Goal: Task Accomplishment & Management: Manage account settings

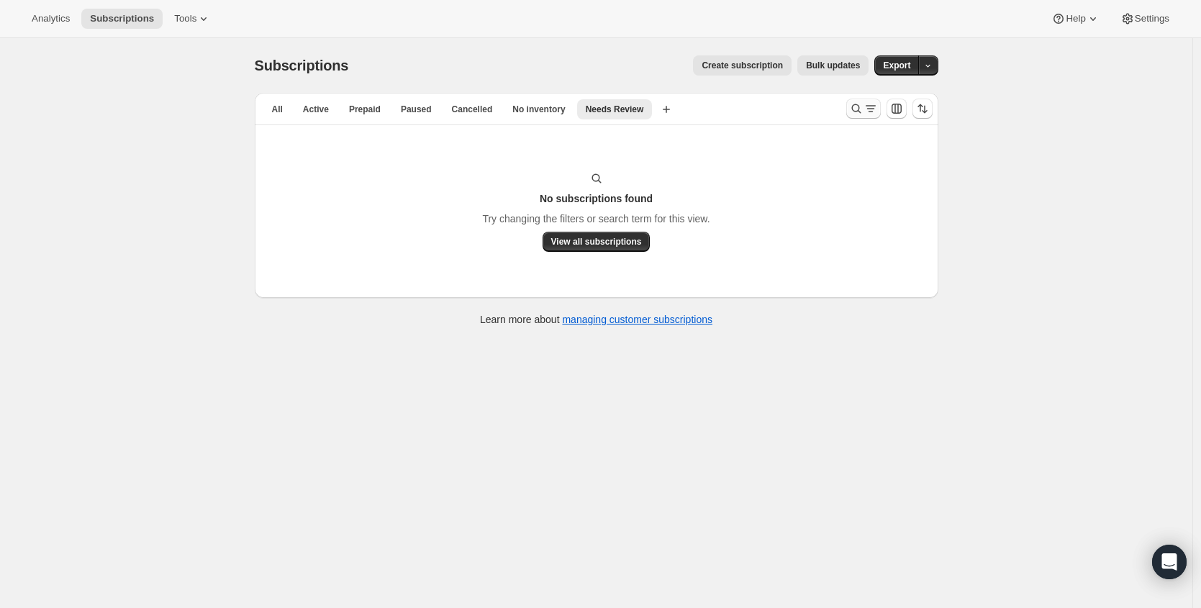
click at [880, 99] on button "Search and filter results" at bounding box center [863, 109] width 35 height 20
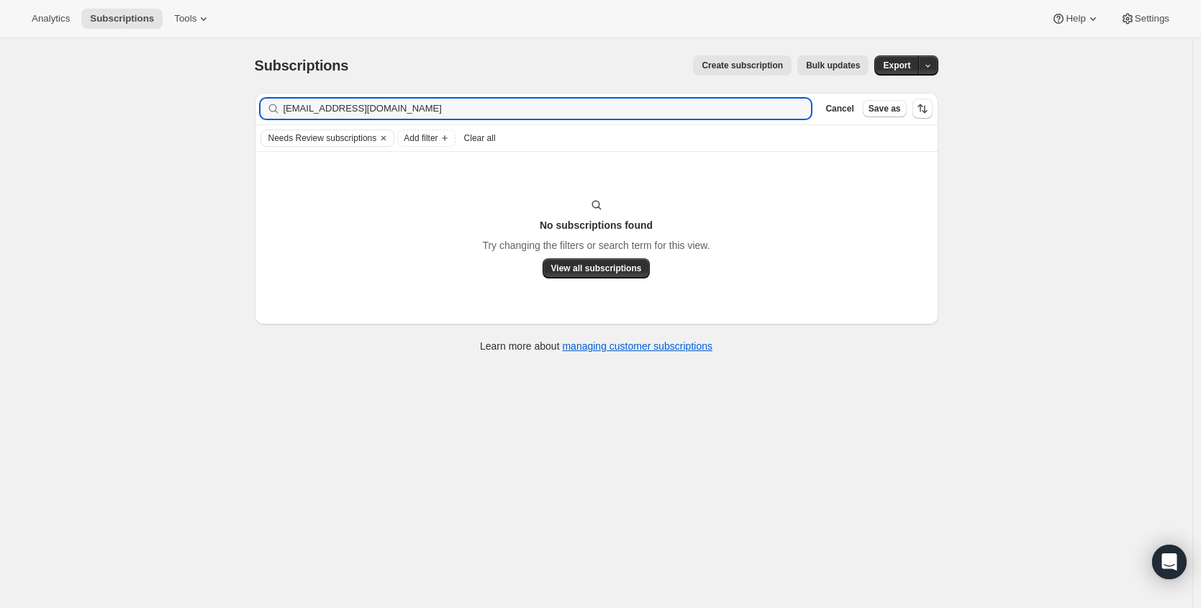
type input "[EMAIL_ADDRESS][DOMAIN_NAME]"
click at [801, 107] on icon "button" at bounding box center [795, 108] width 14 height 14
click at [500, 148] on div "Needs Review subscriptions Add filter Clear all" at bounding box center [597, 138] width 684 height 26
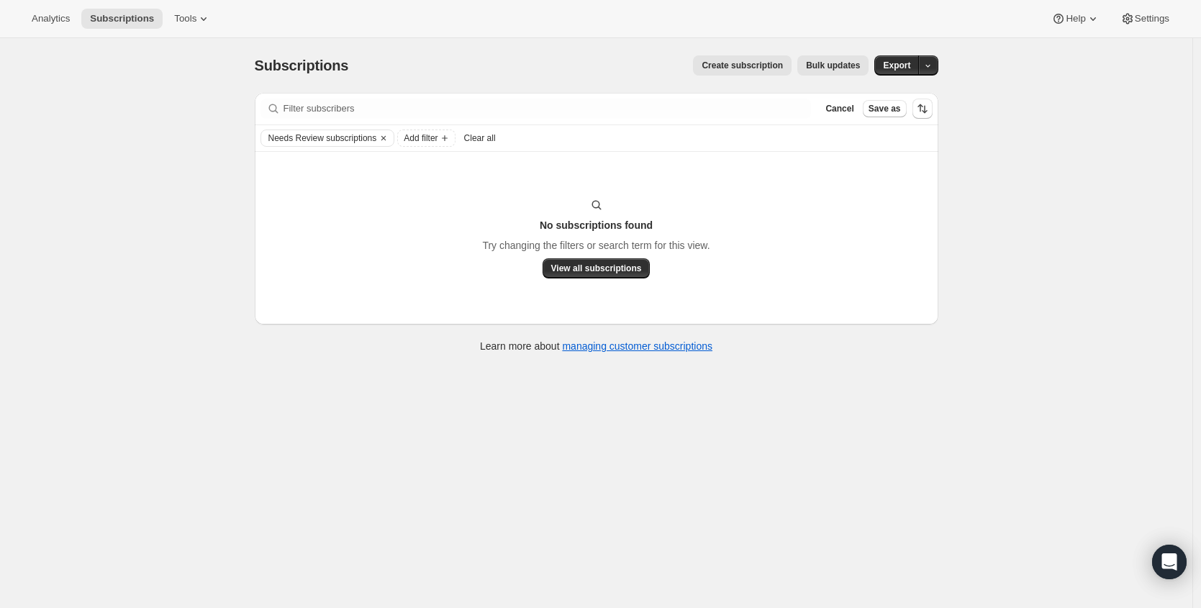
click at [496, 144] on span "Clear all" at bounding box center [480, 138] width 32 height 12
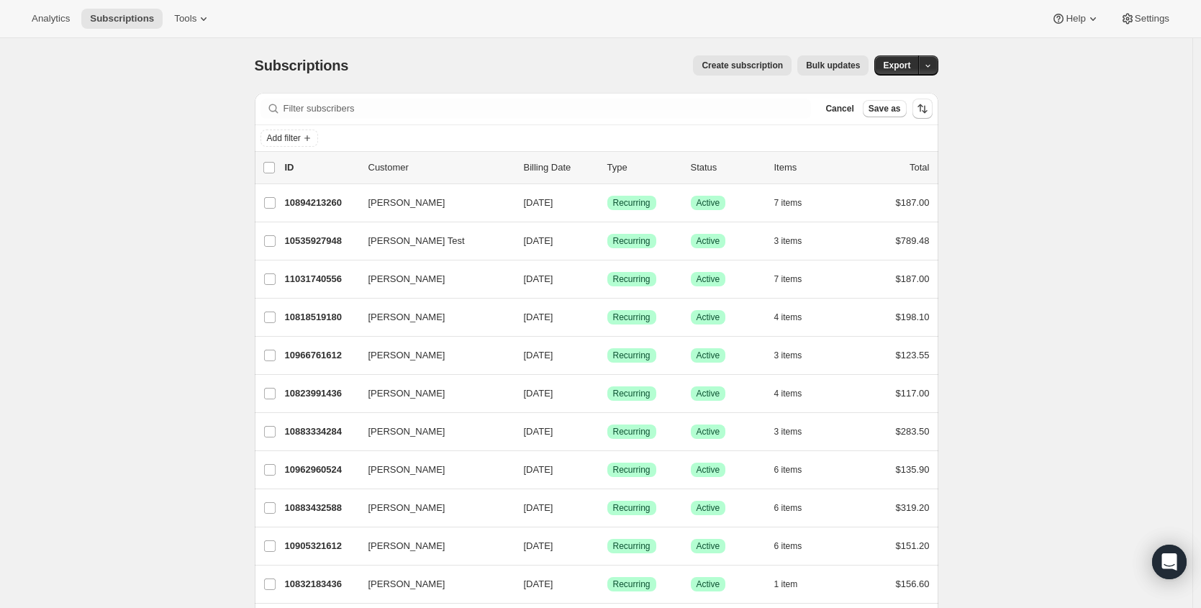
click at [499, 119] on div "Filter subscribers Cancel Save as" at bounding box center [597, 109] width 684 height 32
click at [497, 120] on div "Filter subscribers Cancel Save as" at bounding box center [597, 109] width 684 height 32
click at [268, 110] on div at bounding box center [536, 109] width 551 height 20
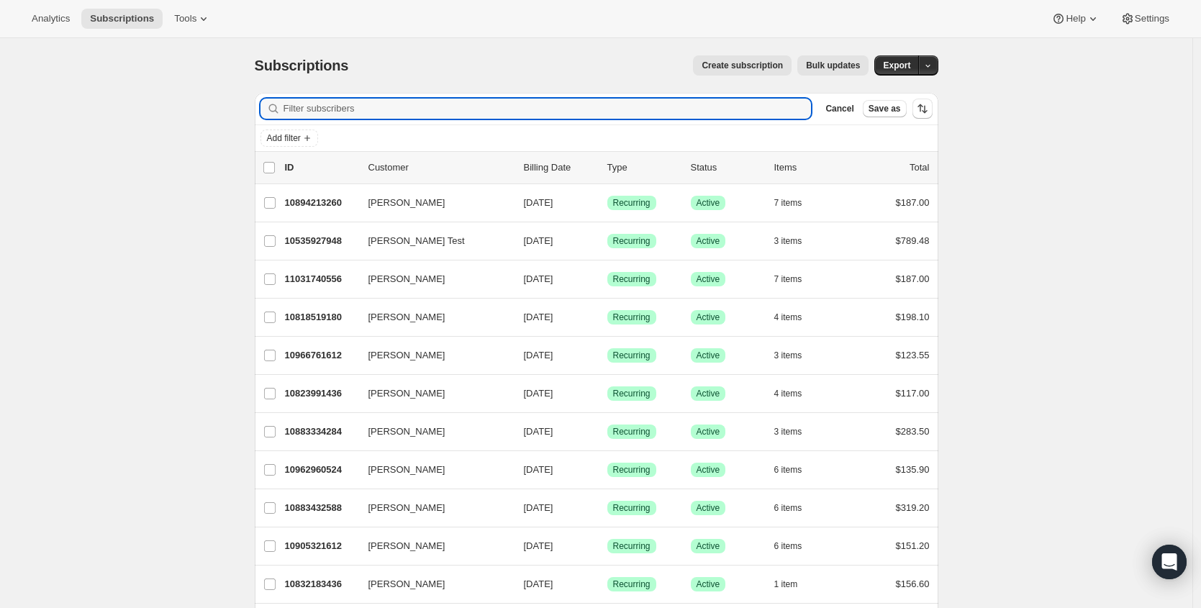
paste input "[EMAIL_ADDRESS][DOMAIN_NAME]"
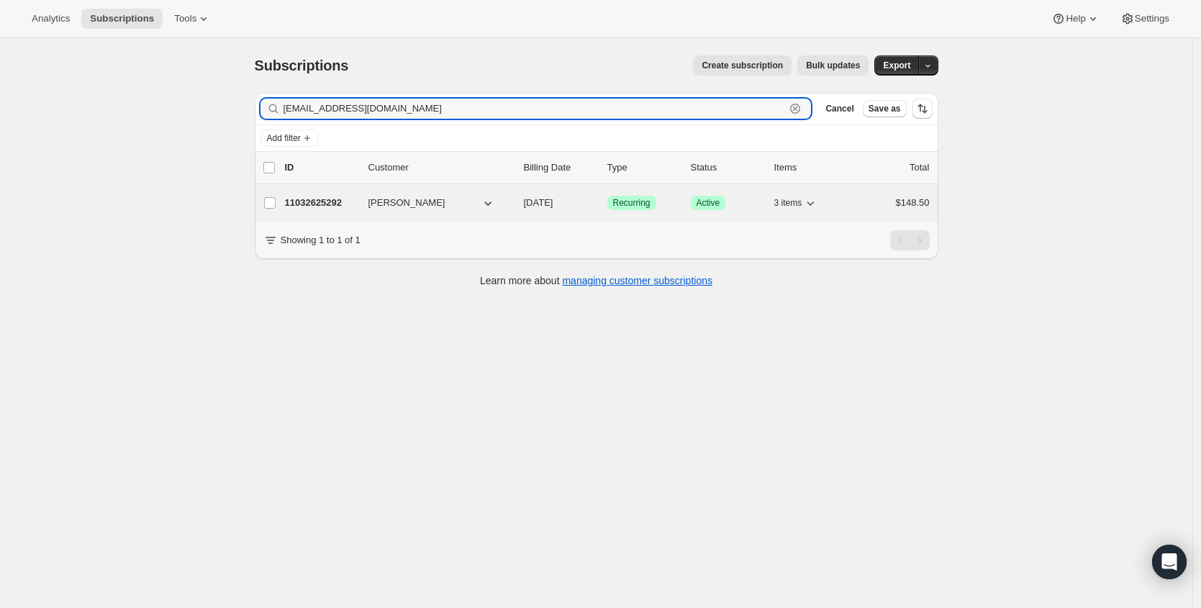
type input "[EMAIL_ADDRESS][DOMAIN_NAME]"
click at [318, 205] on p "11032625292" at bounding box center [321, 203] width 72 height 14
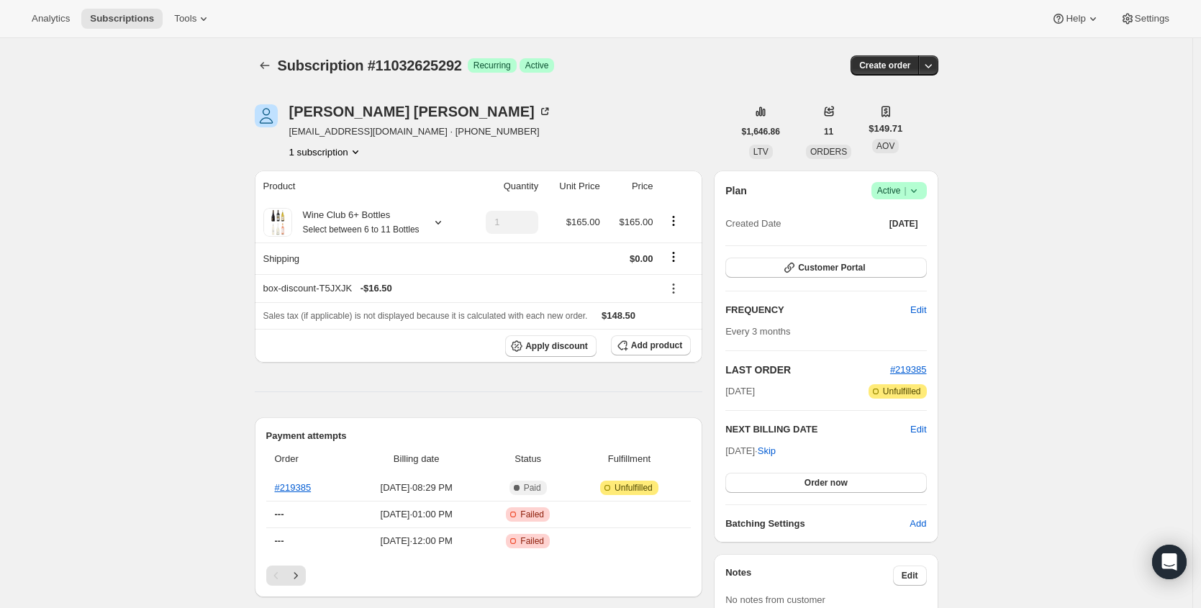
click at [903, 191] on span "Active |" at bounding box center [899, 191] width 44 height 14
click at [908, 241] on span "Cancel subscription" at bounding box center [898, 243] width 81 height 11
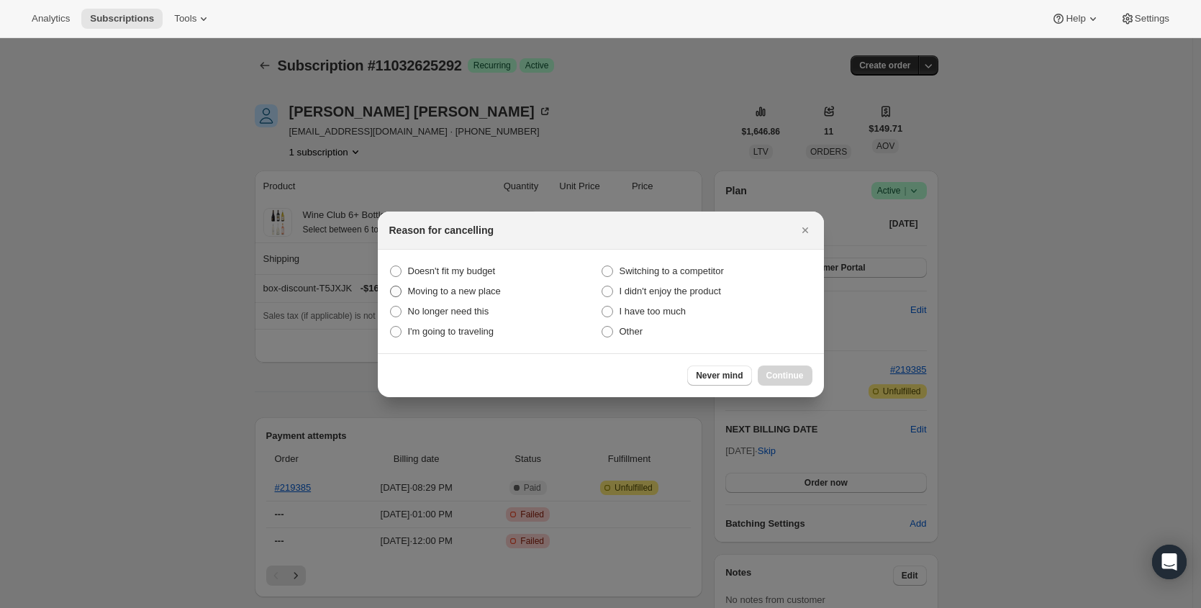
click at [489, 278] on span "Doesn't fit my budget" at bounding box center [452, 271] width 88 height 14
click at [391, 266] on budget "Doesn't fit my budget" at bounding box center [390, 266] width 1 height 1
radio budget "true"
click at [779, 373] on span "Continue" at bounding box center [784, 376] width 37 height 12
click at [779, 372] on span "Continue" at bounding box center [784, 376] width 37 height 12
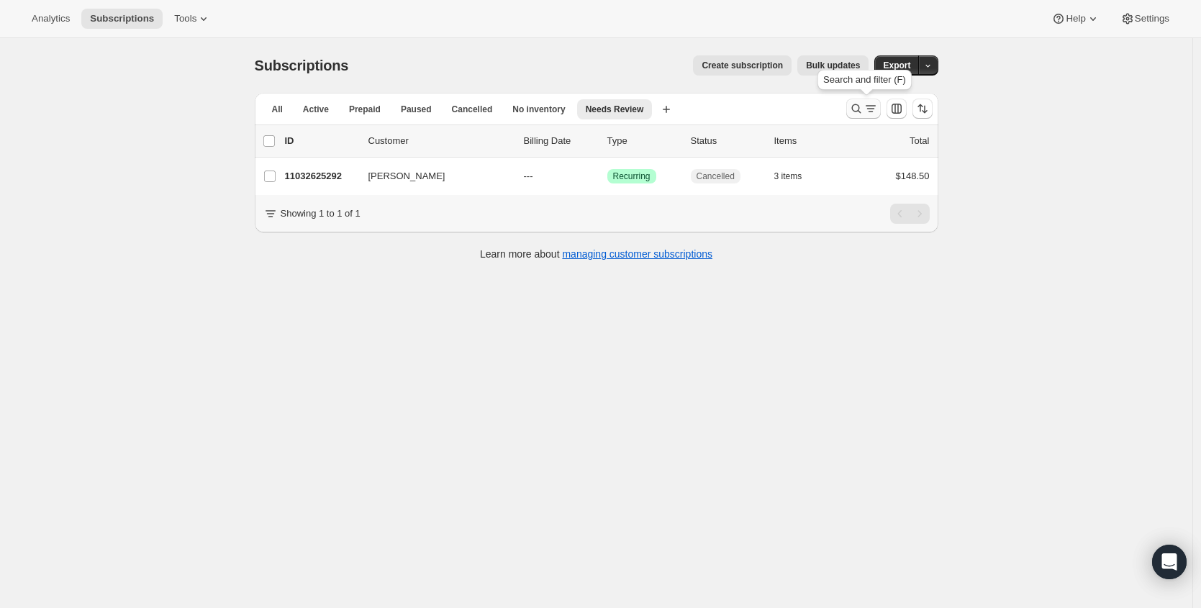
click at [855, 107] on icon "Search and filter results" at bounding box center [856, 108] width 14 height 14
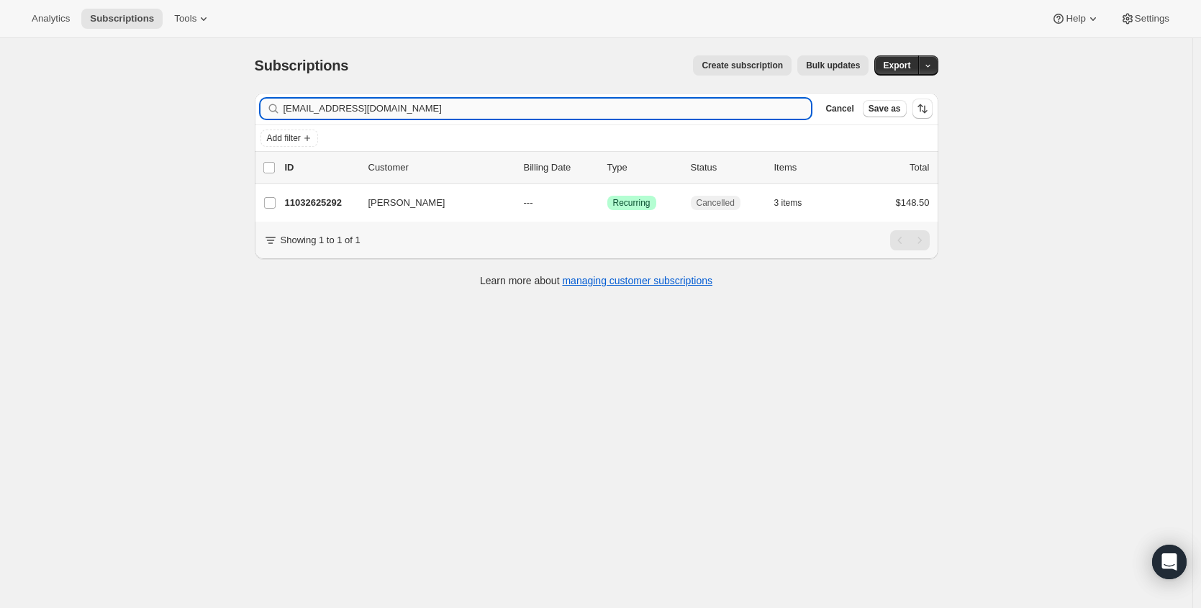
click at [501, 114] on input "[EMAIL_ADDRESS][DOMAIN_NAME]" at bounding box center [548, 109] width 528 height 20
click at [500, 109] on input "[EMAIL_ADDRESS][DOMAIN_NAME]" at bounding box center [548, 109] width 528 height 20
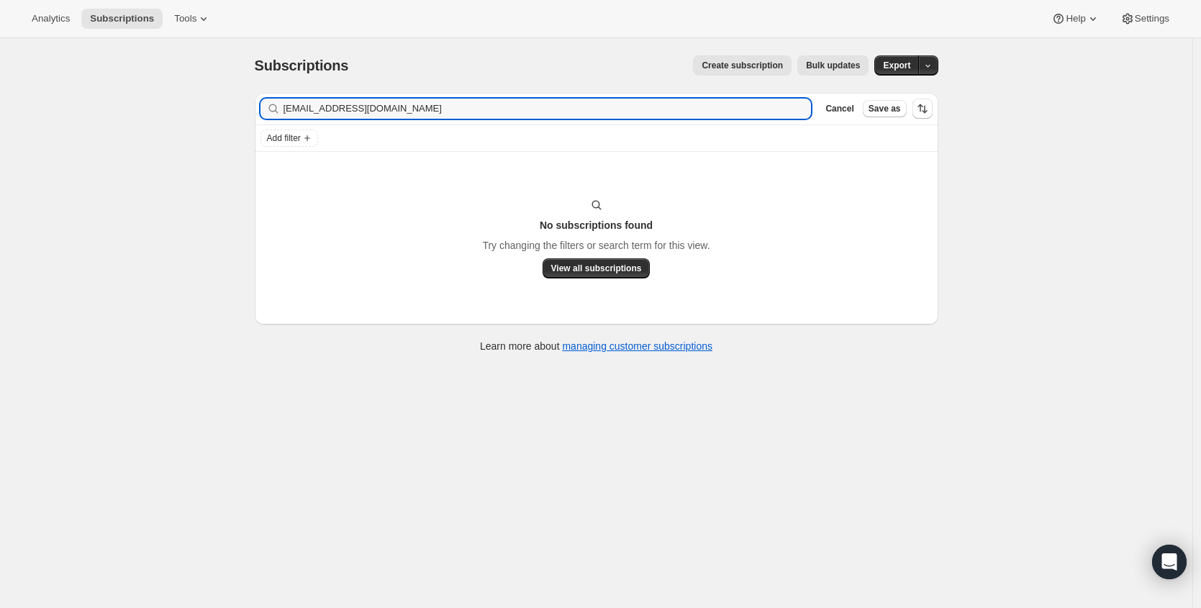
type input "lross9308@gmail.com"
